Goal: Transaction & Acquisition: Purchase product/service

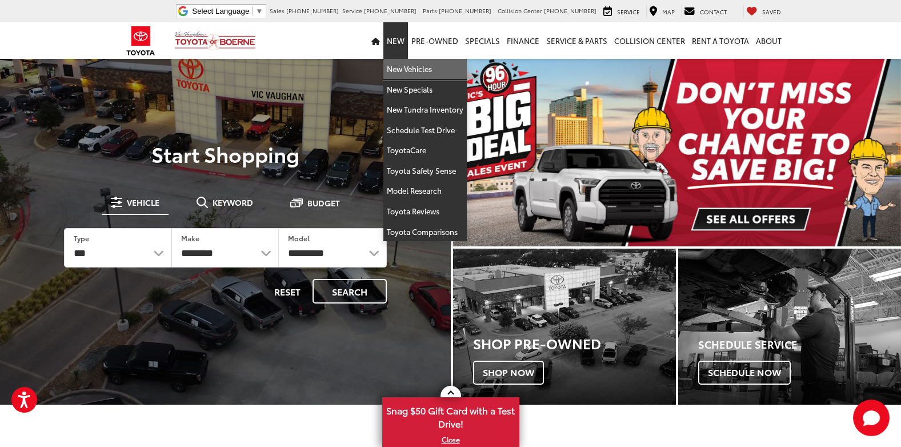
click at [402, 71] on link "New Vehicles" at bounding box center [425, 69] width 83 height 21
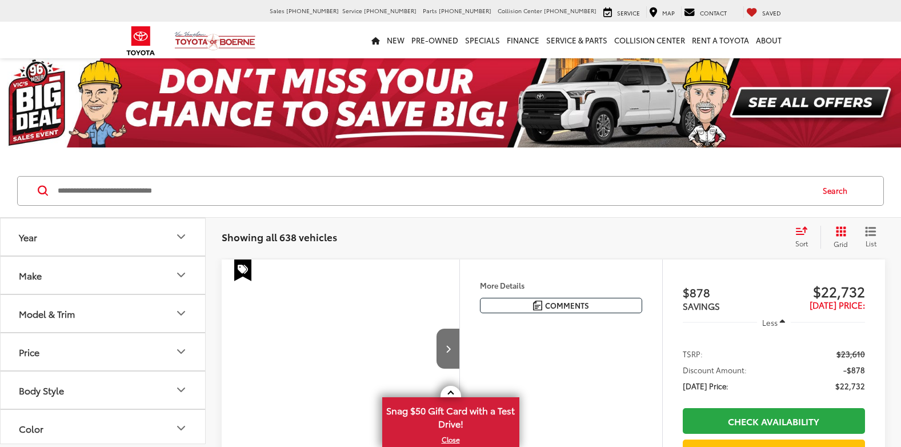
click at [353, 188] on input "Search by Make, Model, or Keyword" at bounding box center [435, 190] width 756 height 27
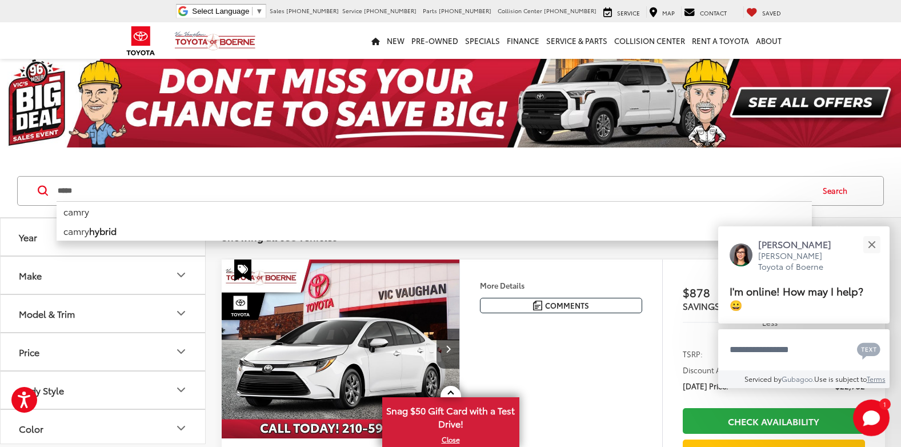
type input "*****"
click at [89, 211] on li "camry" at bounding box center [435, 211] width 756 height 20
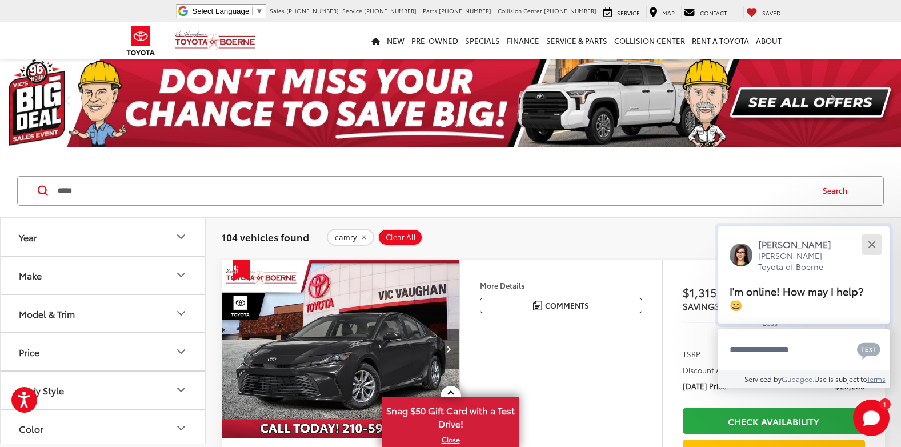
click at [872, 244] on div "Close" at bounding box center [871, 244] width 7 height 7
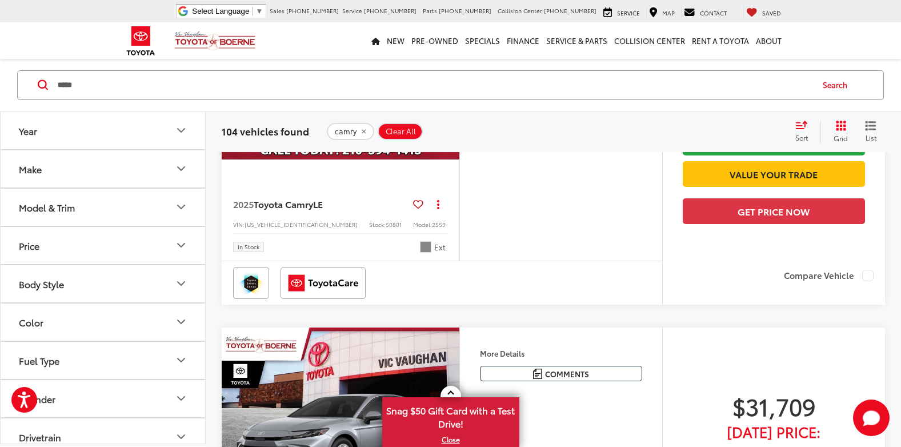
scroll to position [2115, 0]
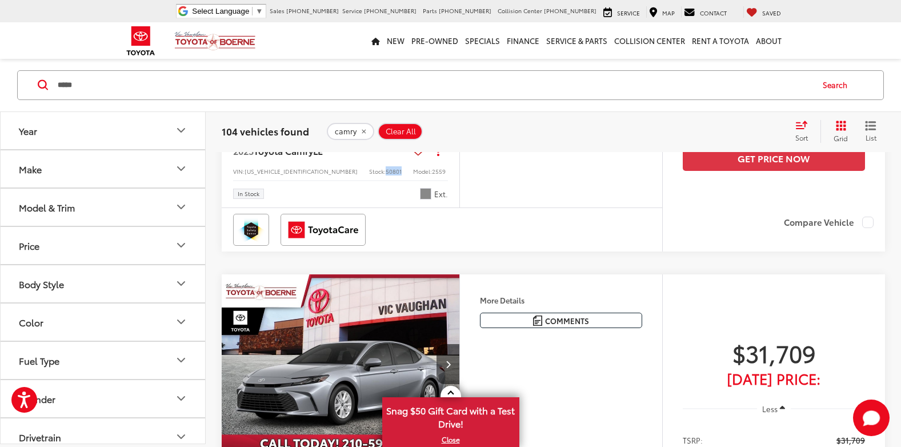
drag, startPoint x: 336, startPoint y: 310, endPoint x: 361, endPoint y: 311, distance: 24.6
click at [361, 174] on div "VIN: 4T1DAACK3SU073565 Stock: 50801 Model: 2559" at bounding box center [340, 170] width 215 height 8
drag, startPoint x: 361, startPoint y: 311, endPoint x: 341, endPoint y: 308, distance: 20.2
copy span "50801"
